Goal: Task Accomplishment & Management: Manage account settings

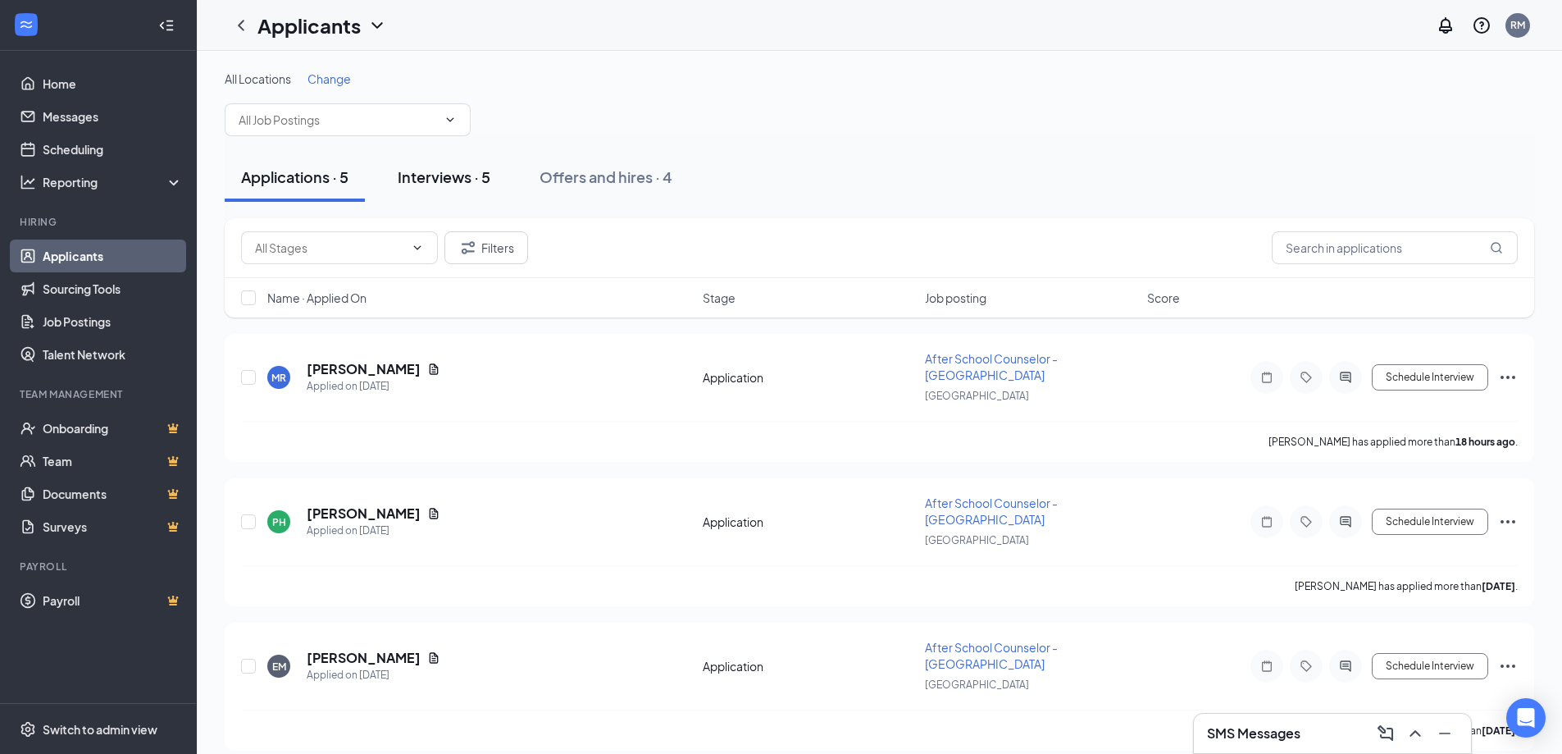
click at [440, 177] on div "Interviews · 5" at bounding box center [444, 176] width 93 height 20
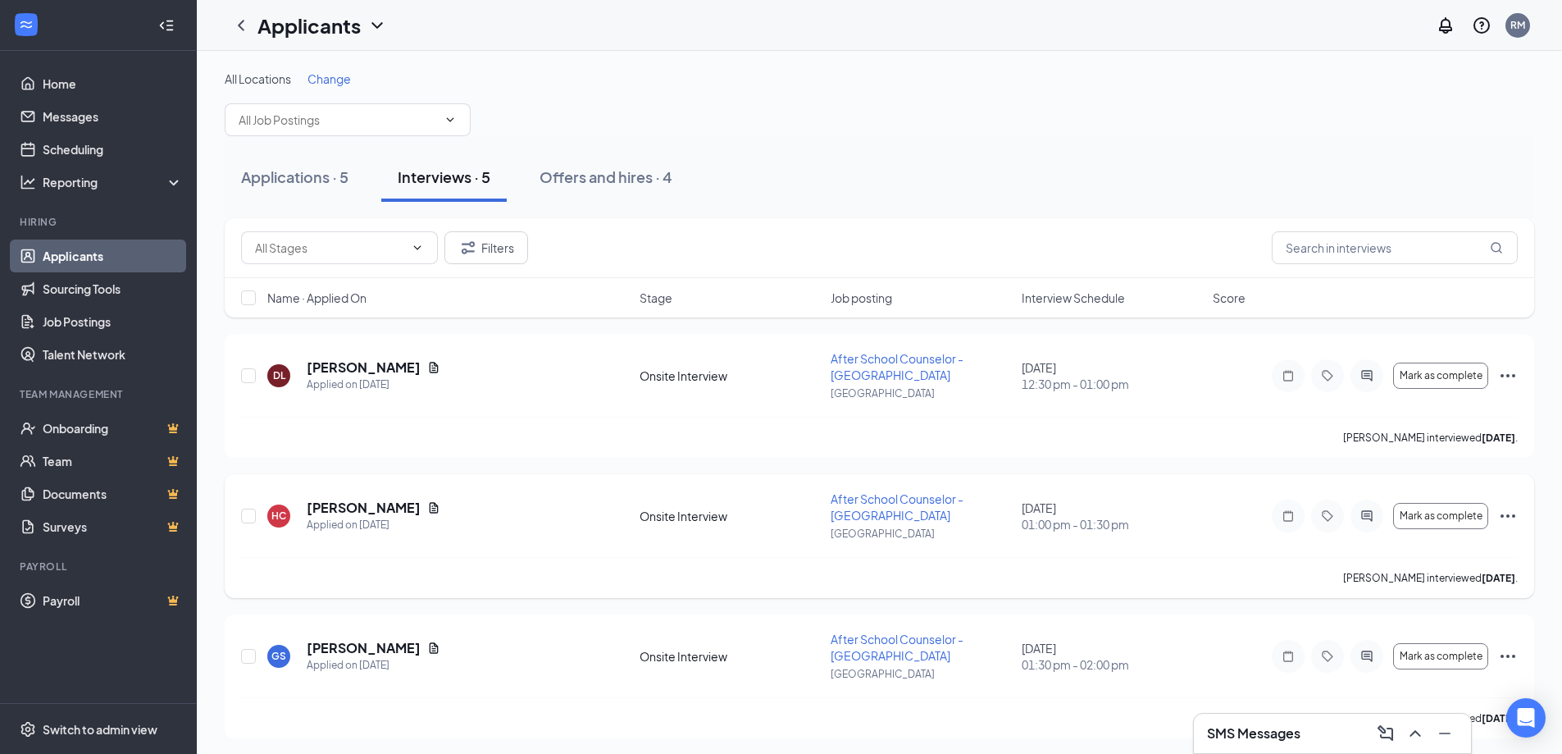
click at [1512, 515] on icon "Ellipses" at bounding box center [1508, 516] width 20 height 20
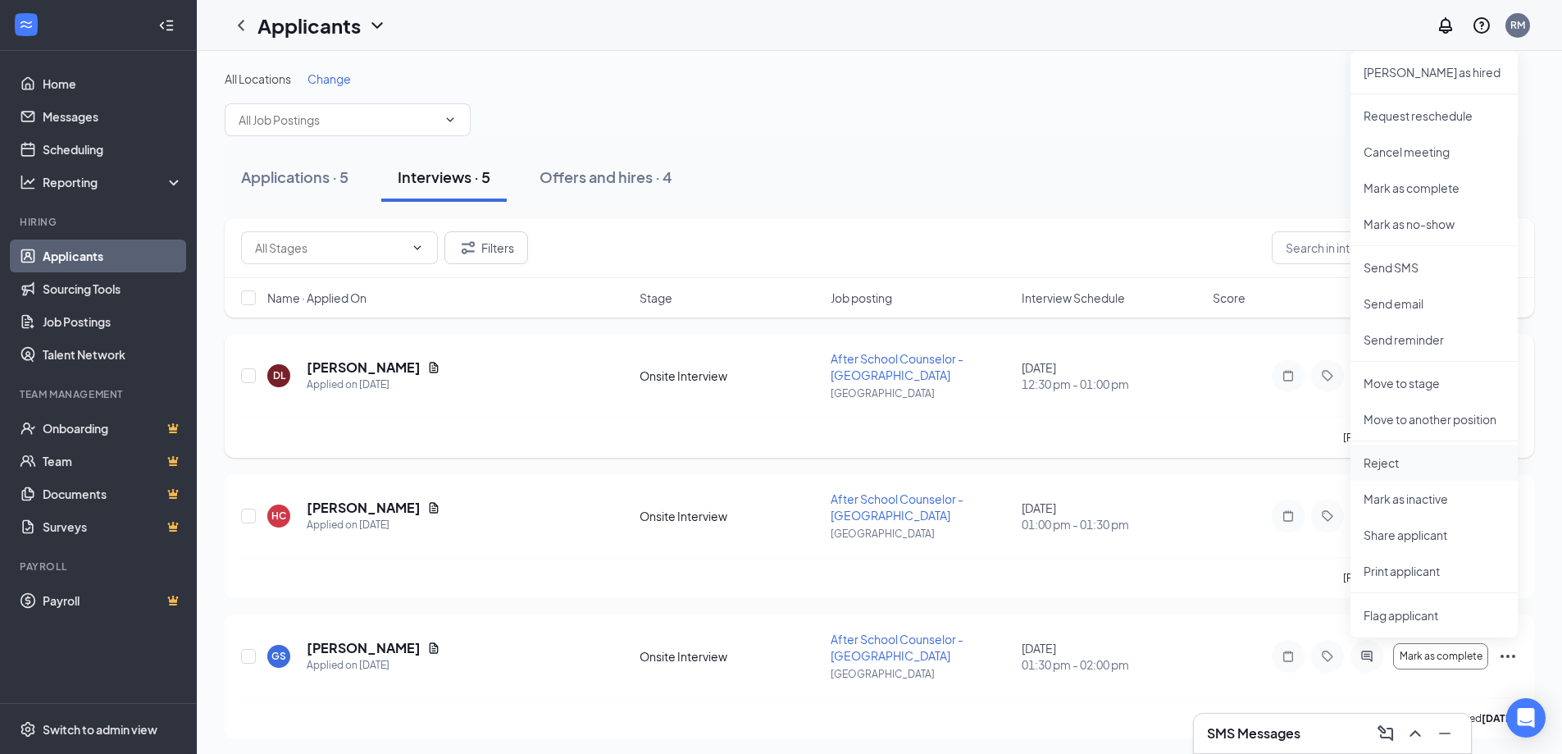
click at [1390, 466] on p "Reject" at bounding box center [1434, 462] width 141 height 16
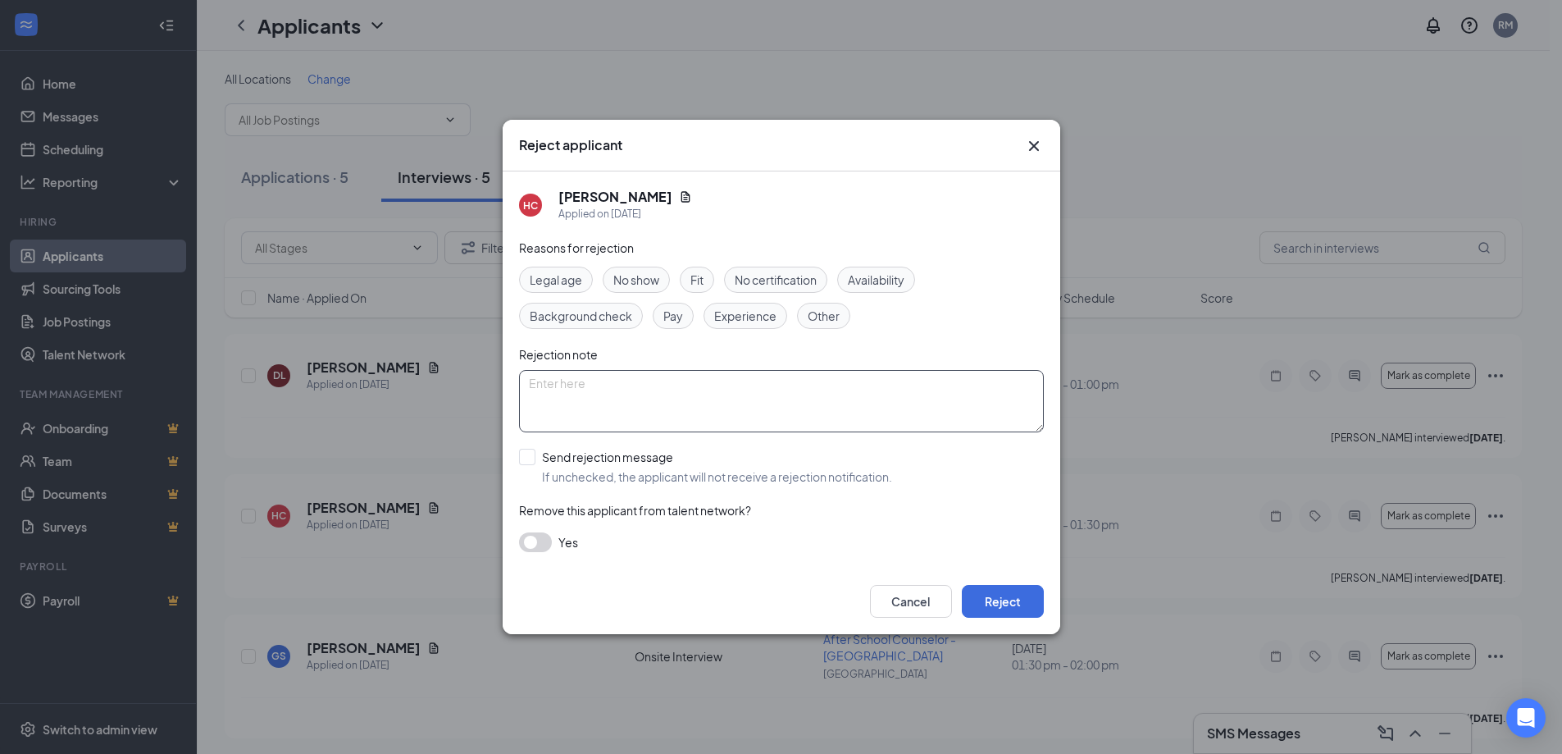
click at [553, 383] on textarea at bounding box center [781, 401] width 525 height 62
type textarea "n"
type textarea "g"
click at [995, 615] on button "Reject" at bounding box center [1003, 601] width 82 height 33
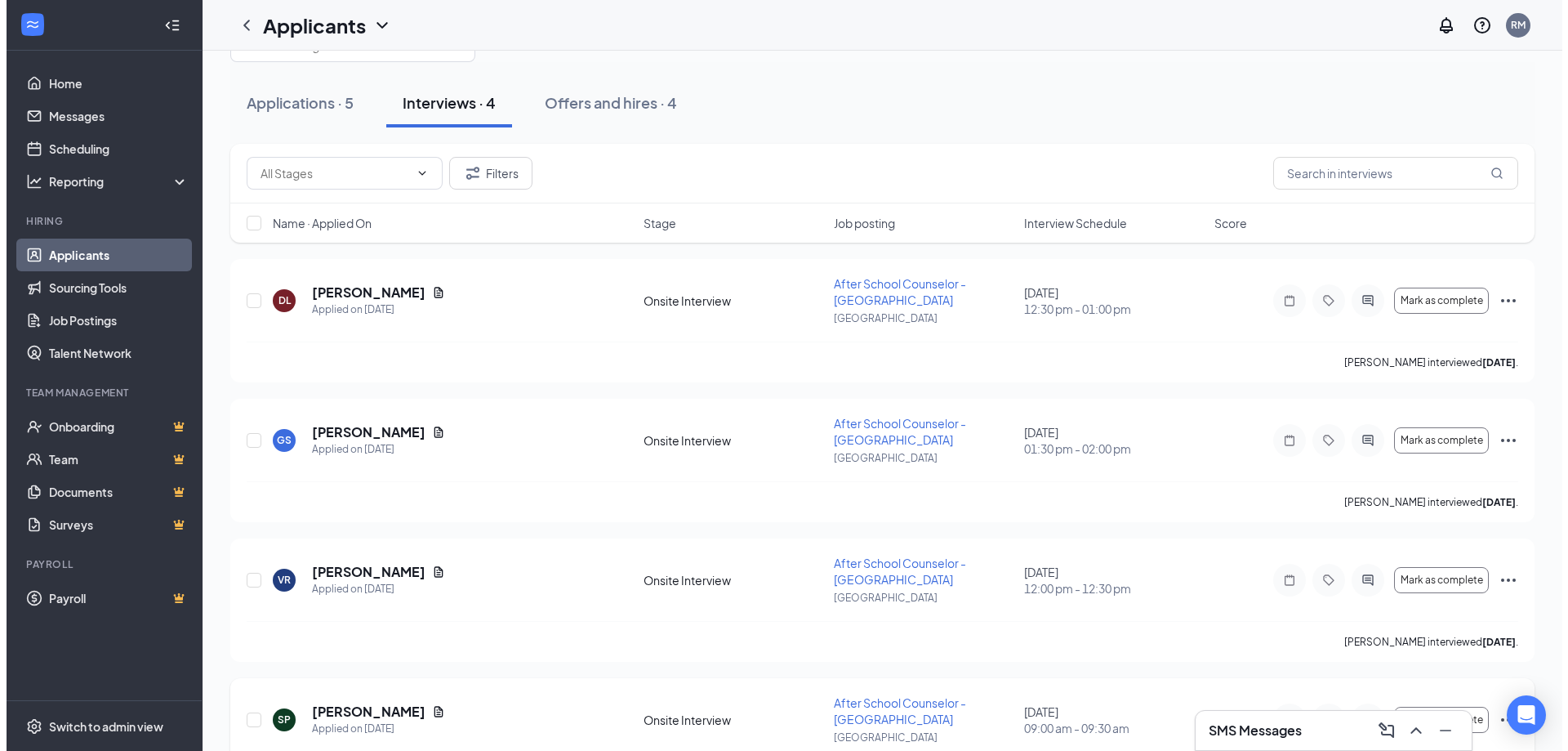
scroll to position [143, 0]
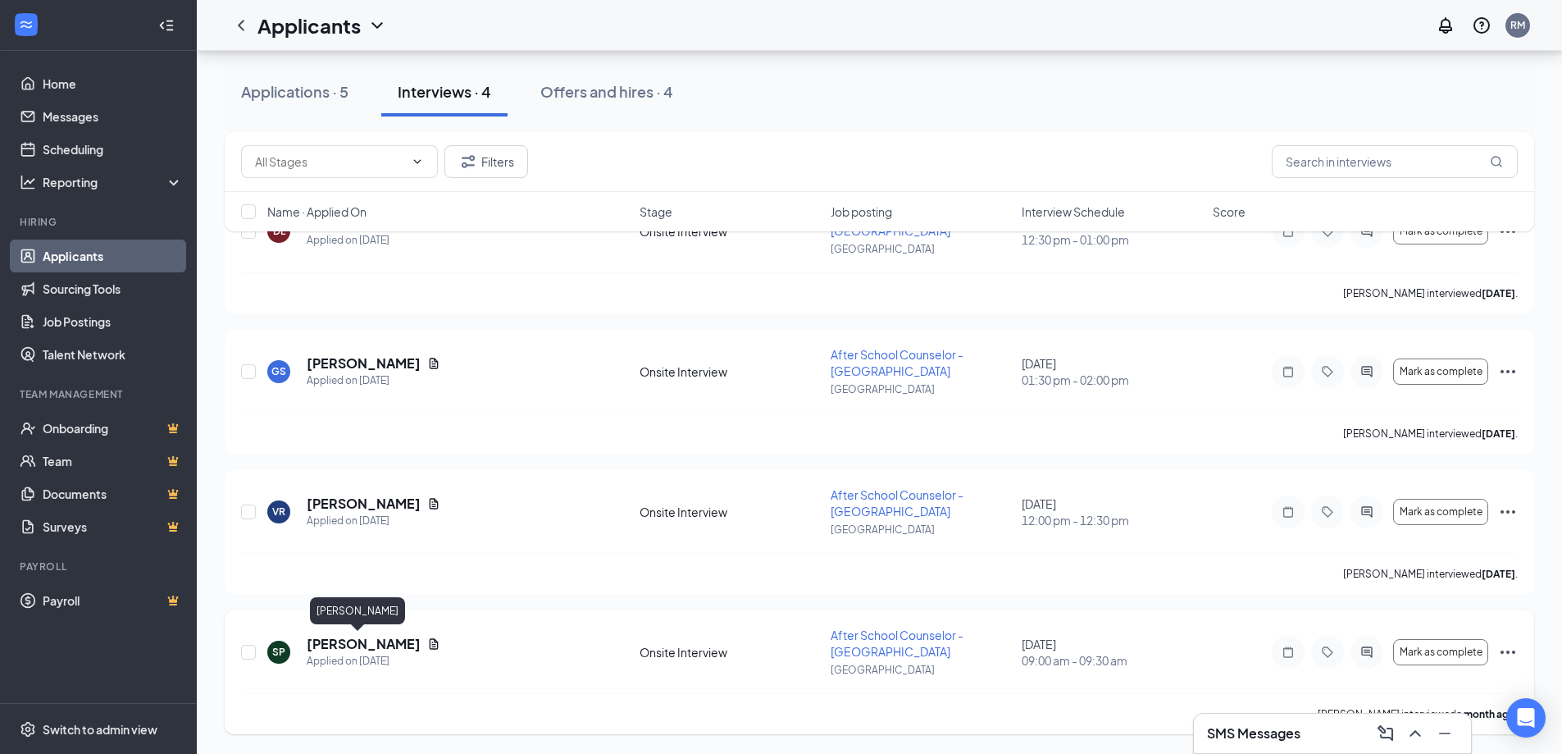
click at [353, 645] on h5 "[PERSON_NAME]" at bounding box center [364, 644] width 114 height 18
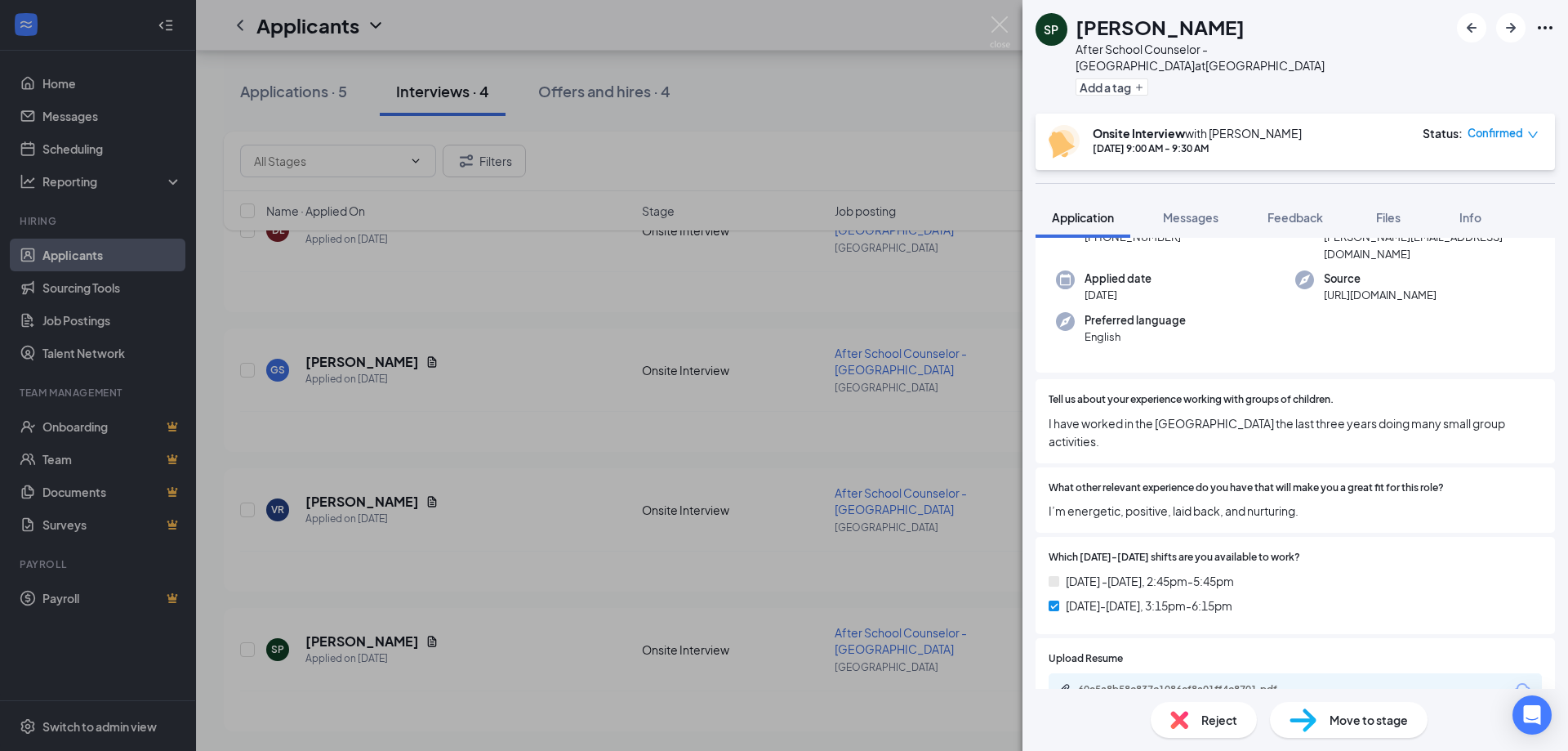
scroll to position [82, 0]
